Goal: Task Accomplishment & Management: Manage account settings

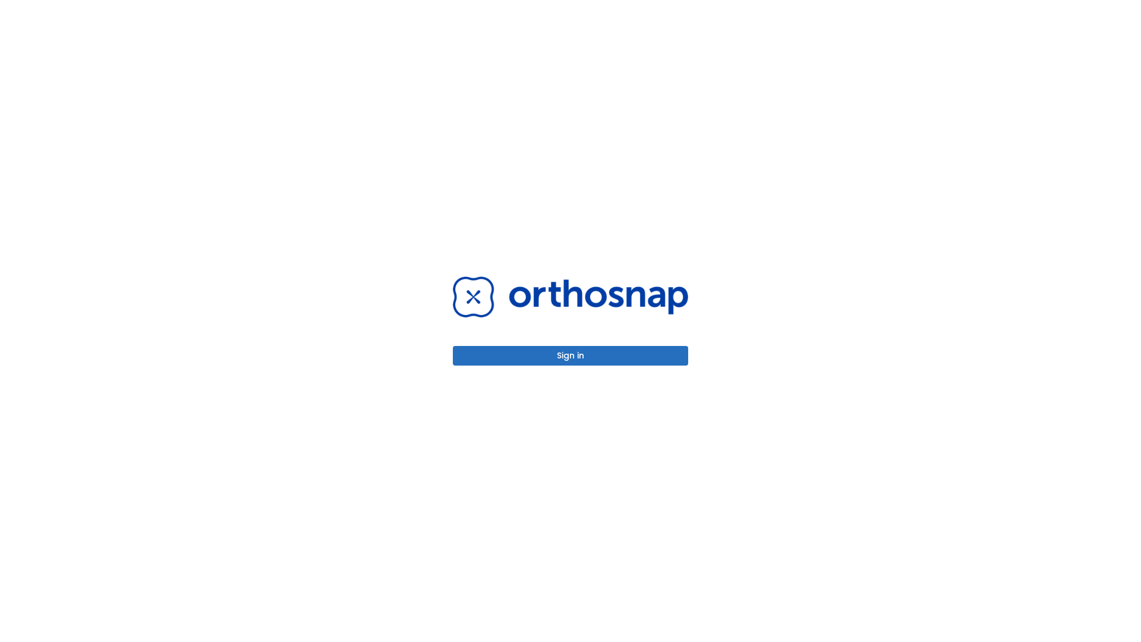
click at [570, 355] on button "Sign in" at bounding box center [570, 356] width 235 height 20
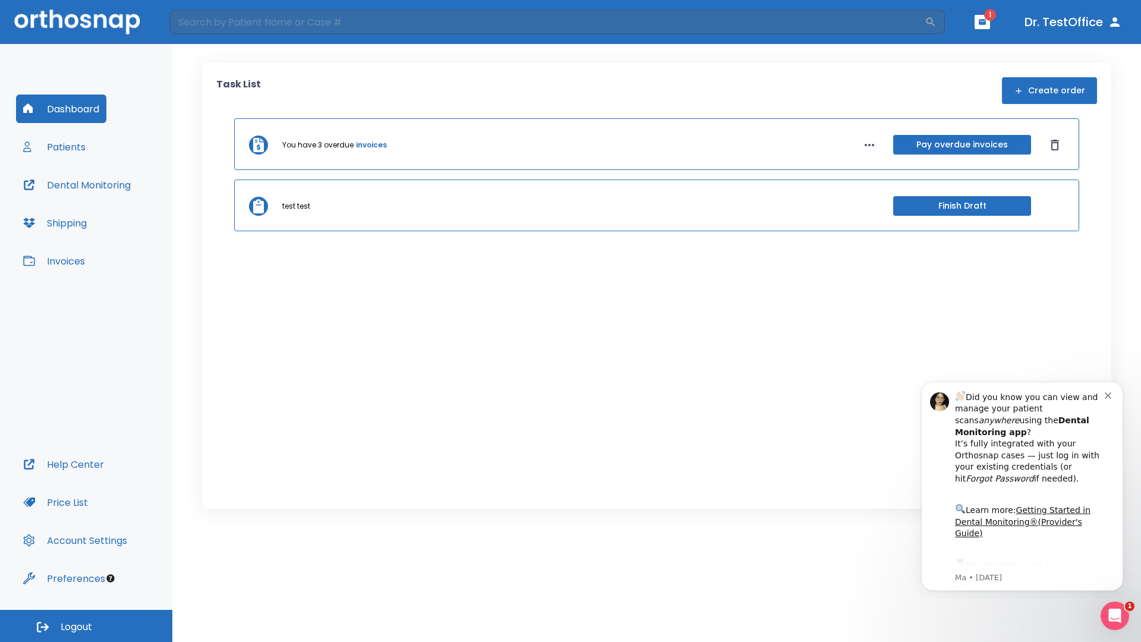
click at [86, 626] on span "Logout" at bounding box center [76, 626] width 31 height 13
